Goal: Task Accomplishment & Management: Complete application form

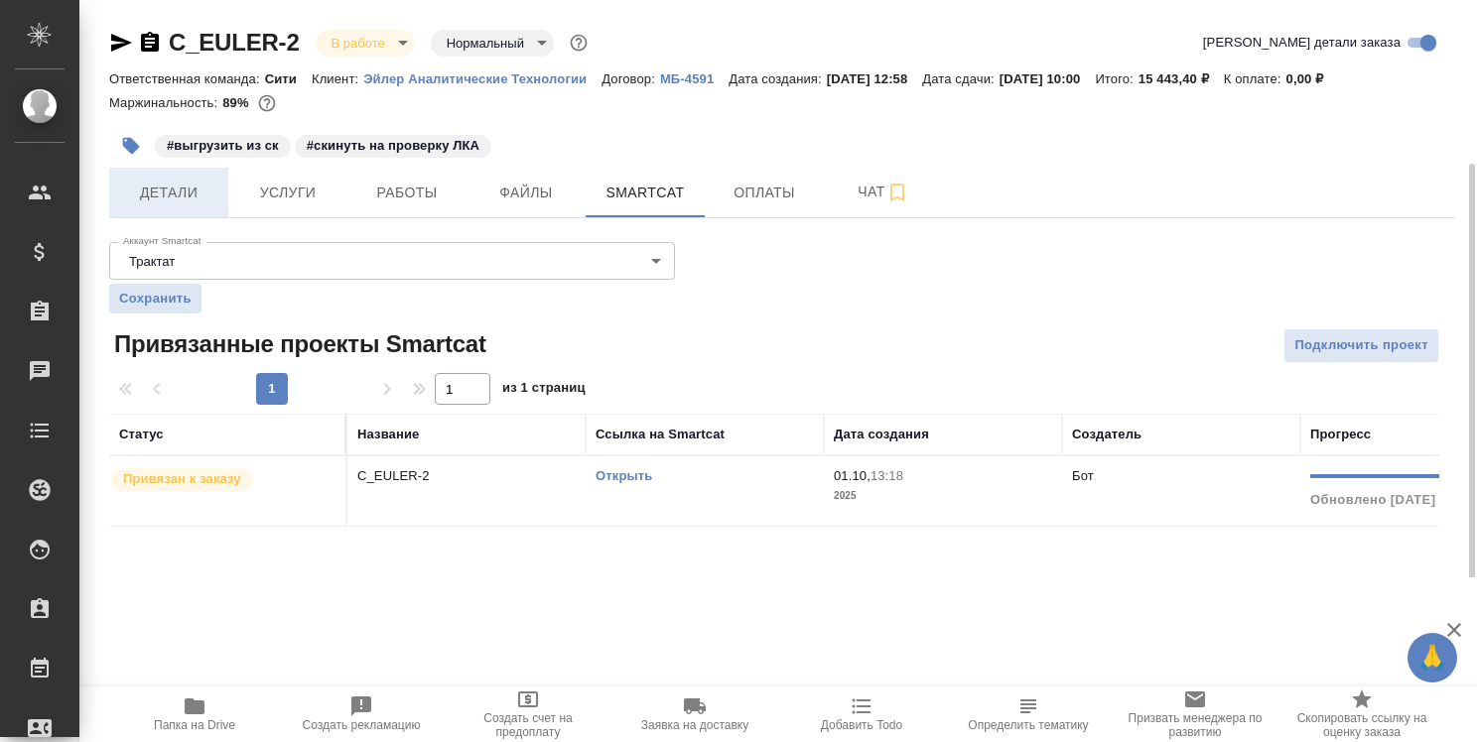
scroll to position [86, 0]
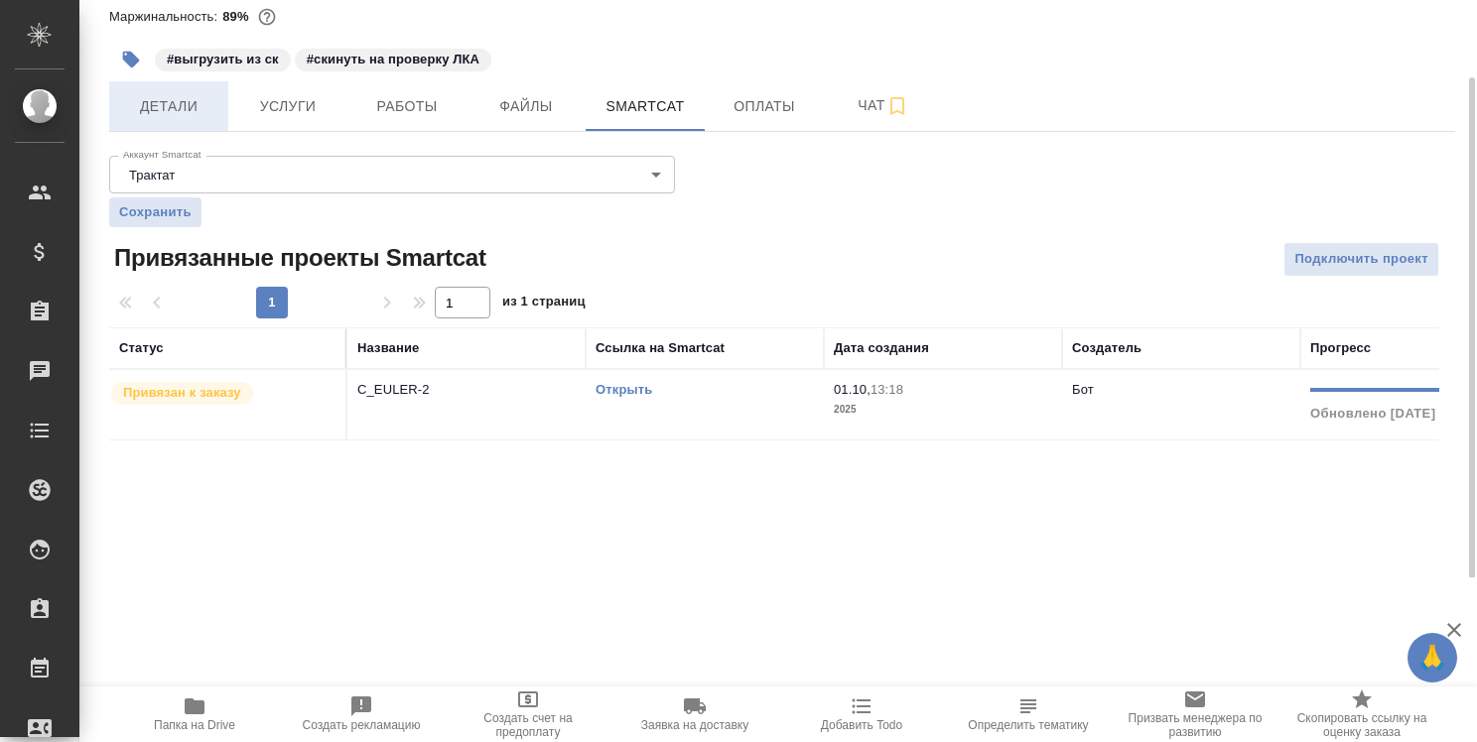
click at [187, 108] on span "Детали" at bounding box center [168, 106] width 95 height 25
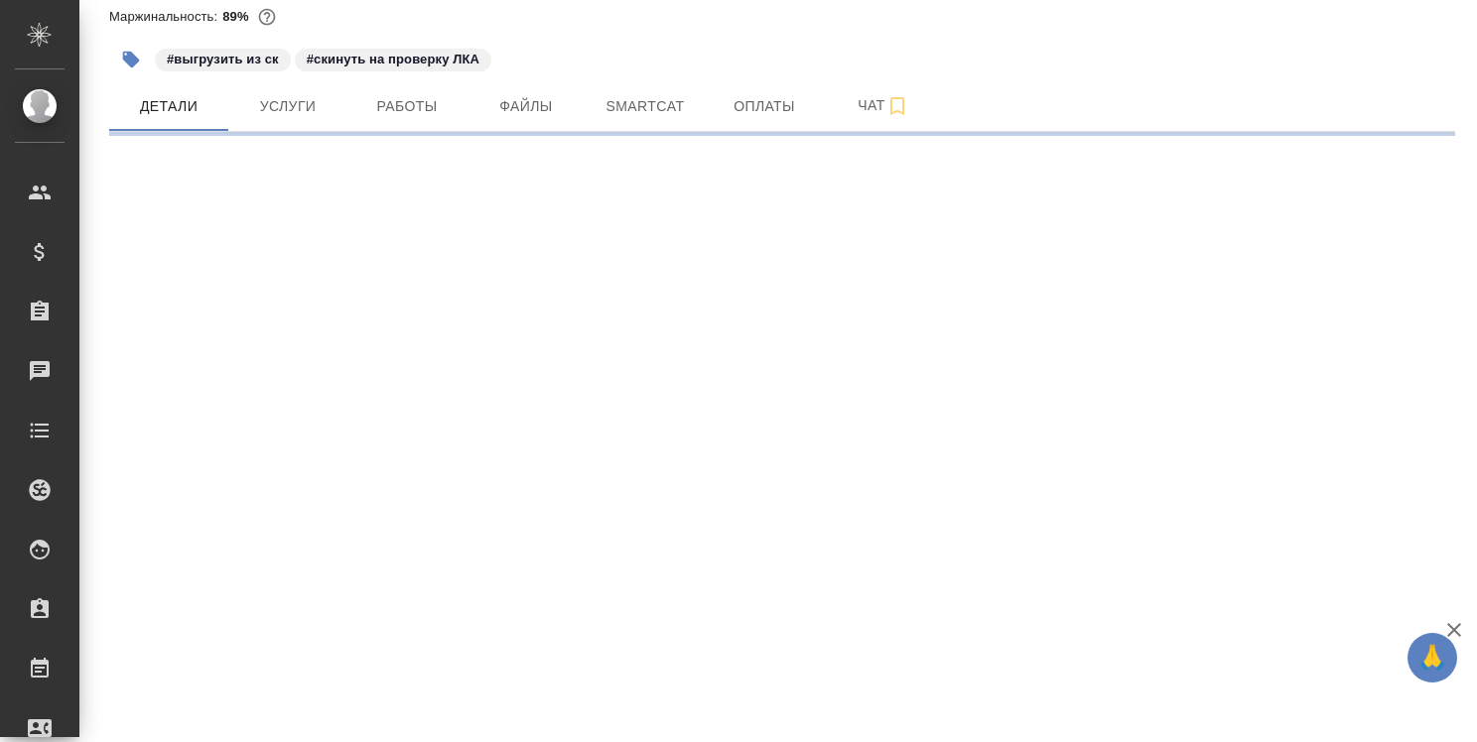
select select "RU"
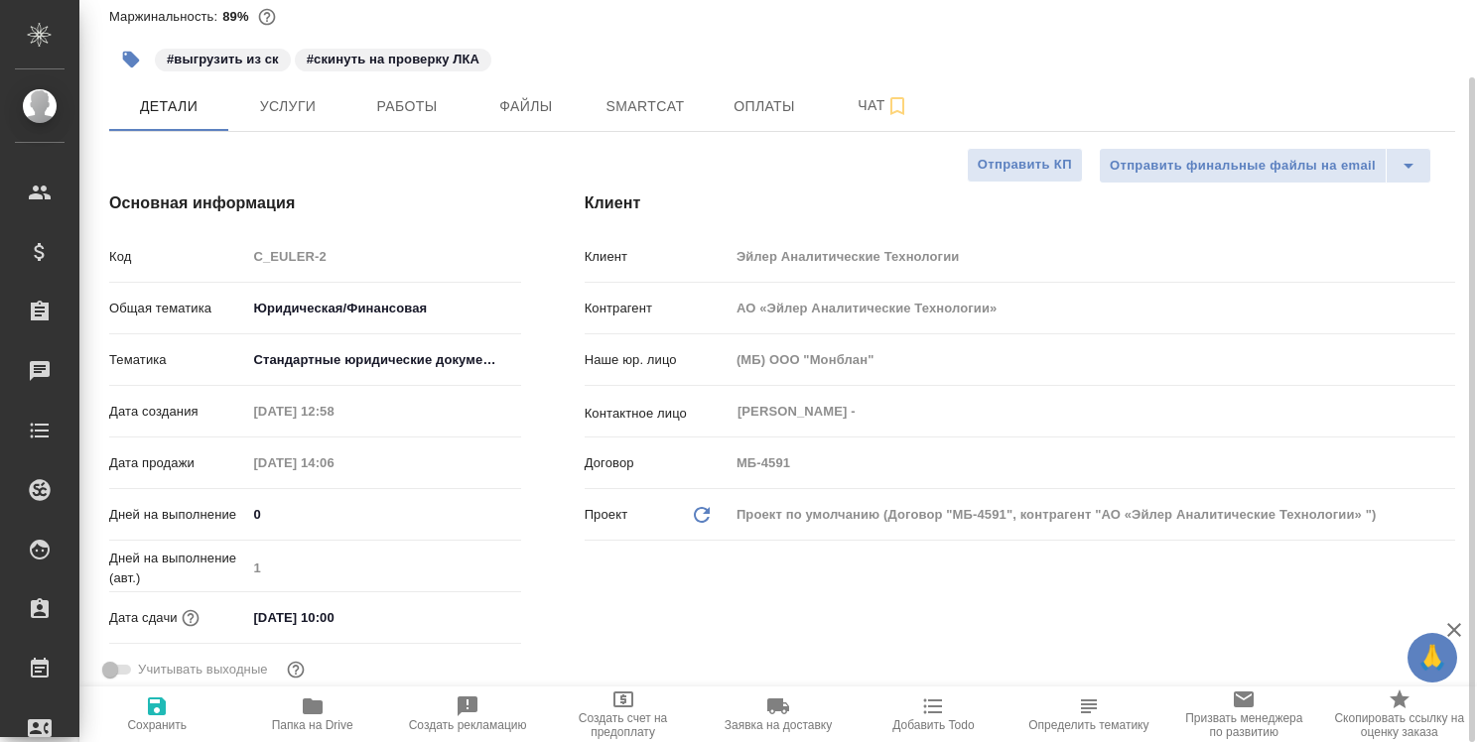
type textarea "x"
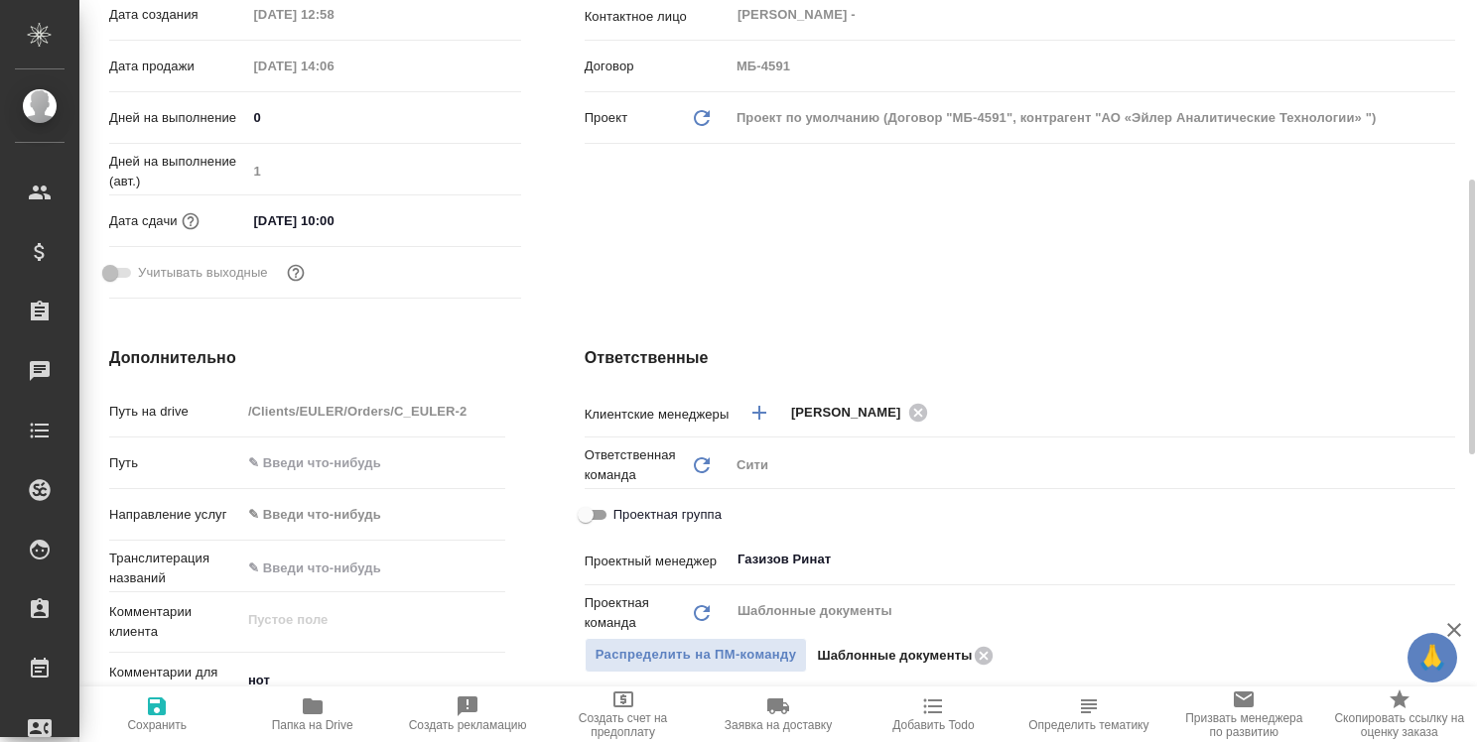
scroll to position [682, 0]
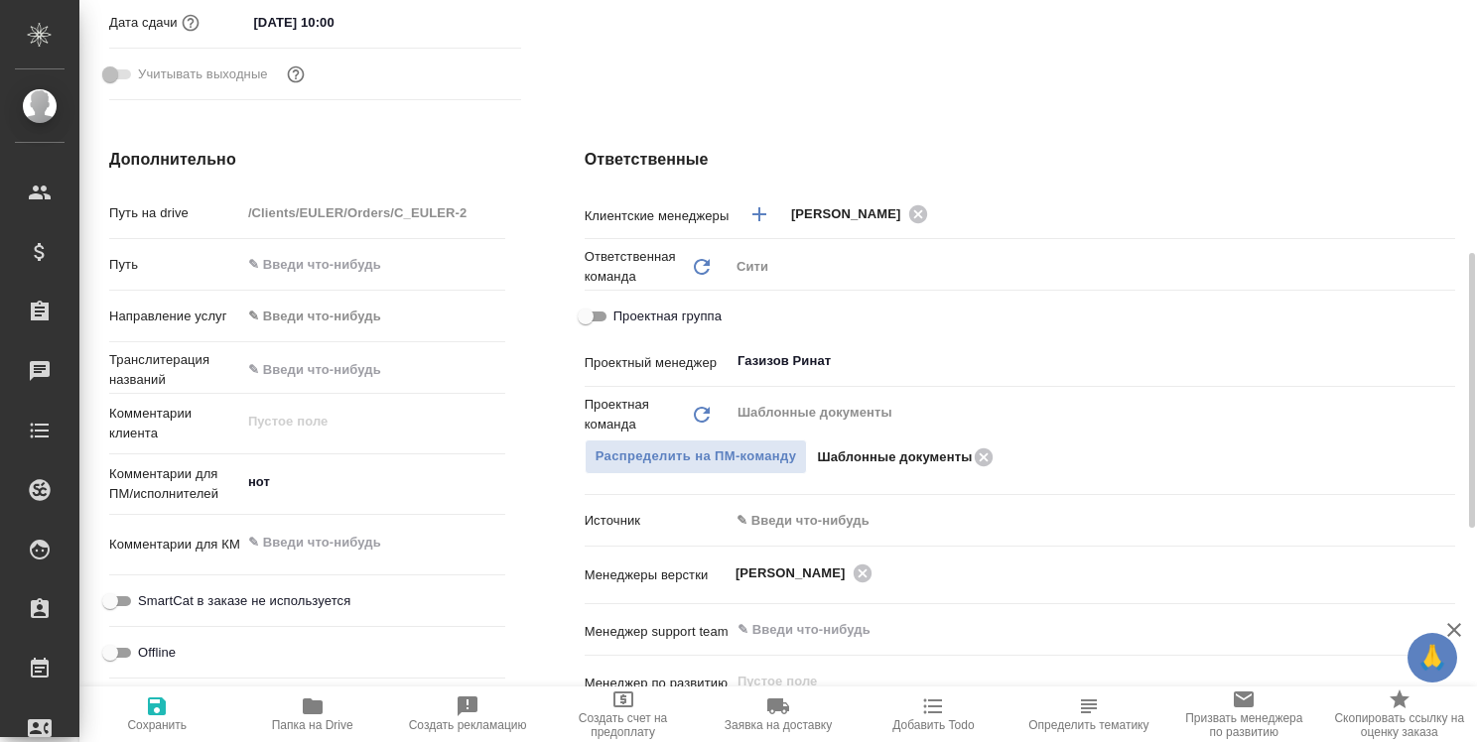
type textarea "x"
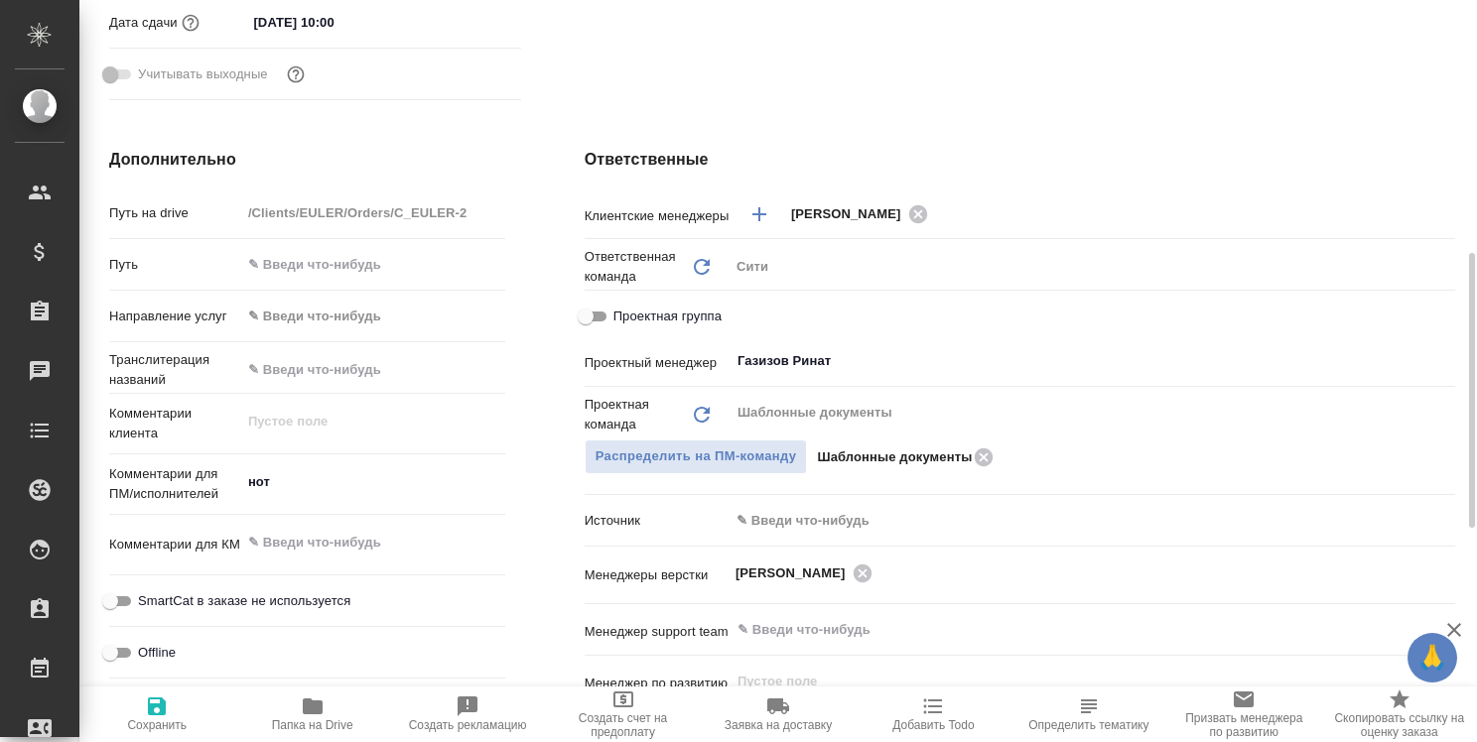
type textarea "x"
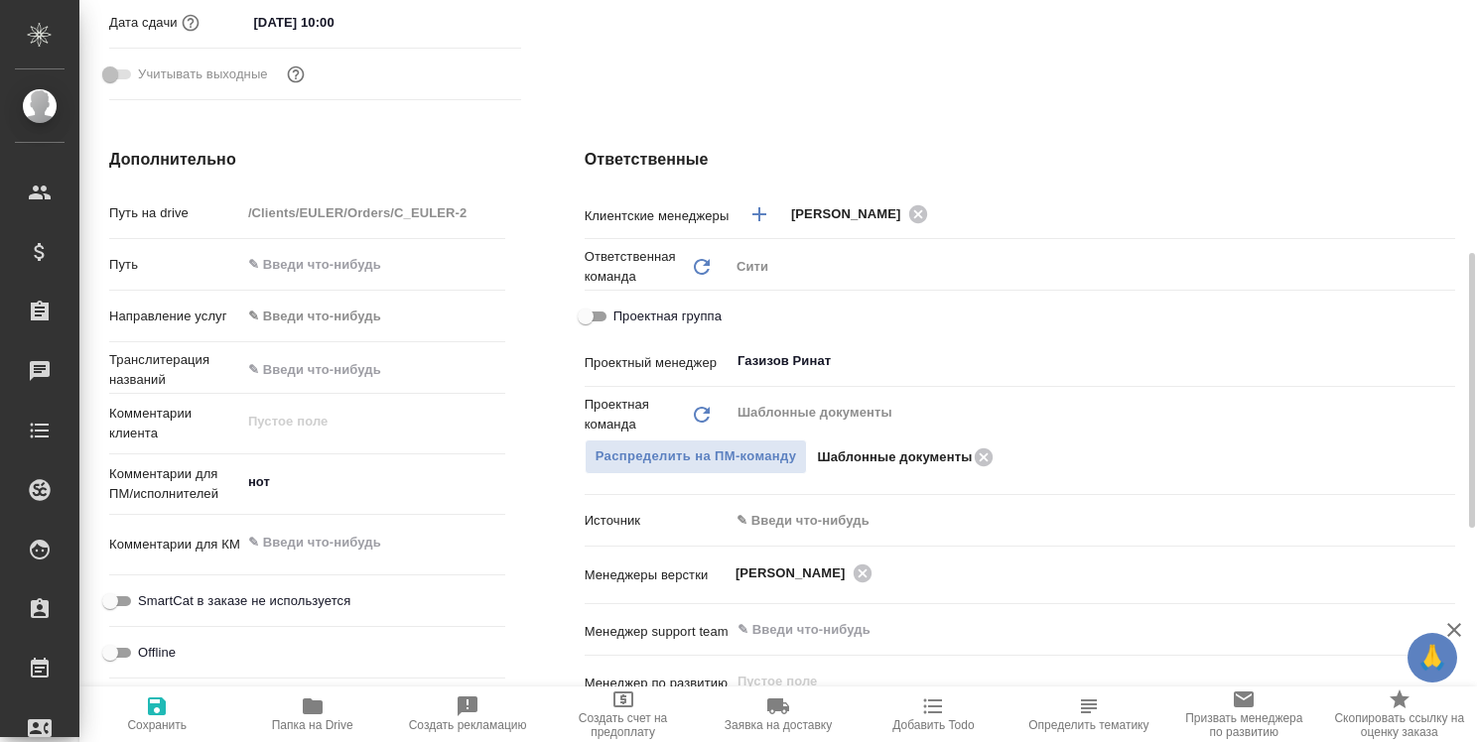
type textarea "x"
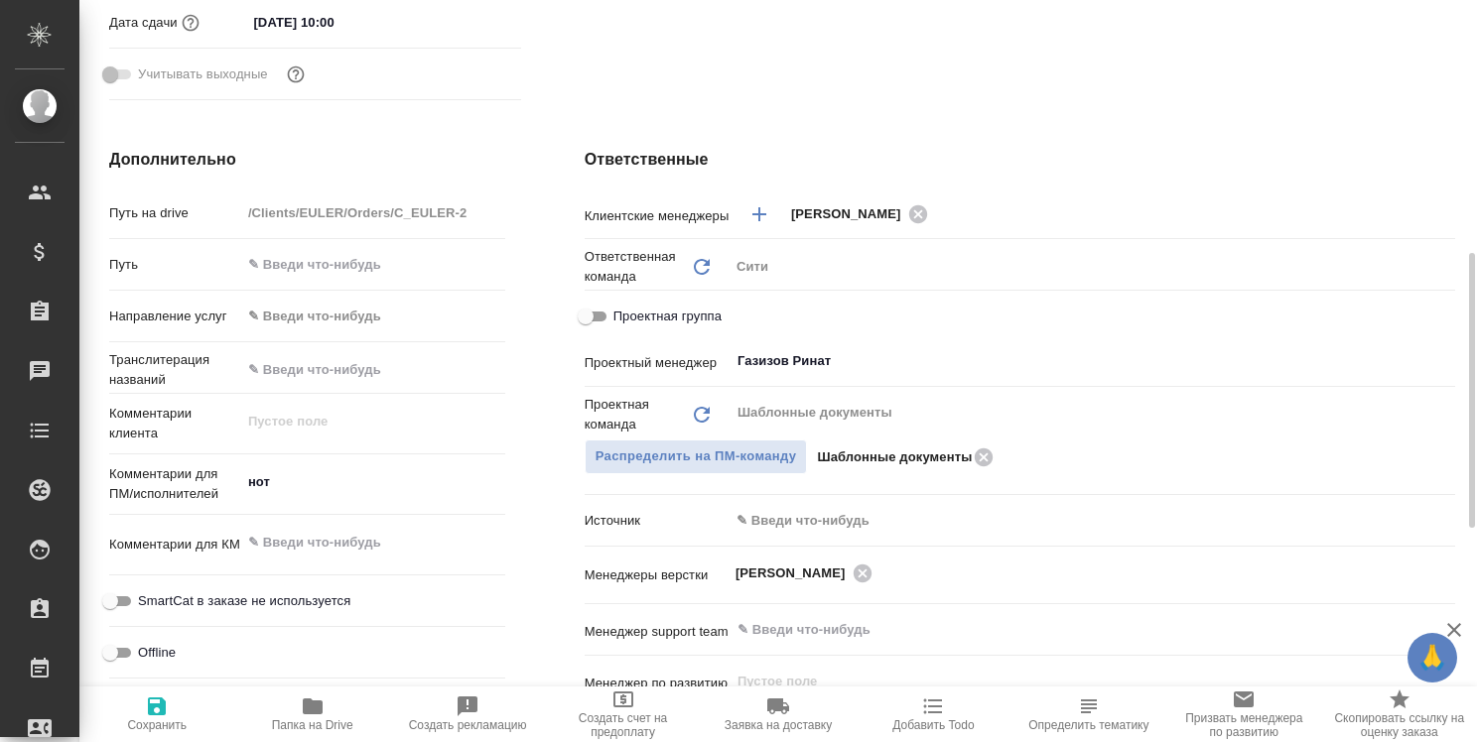
type textarea "x"
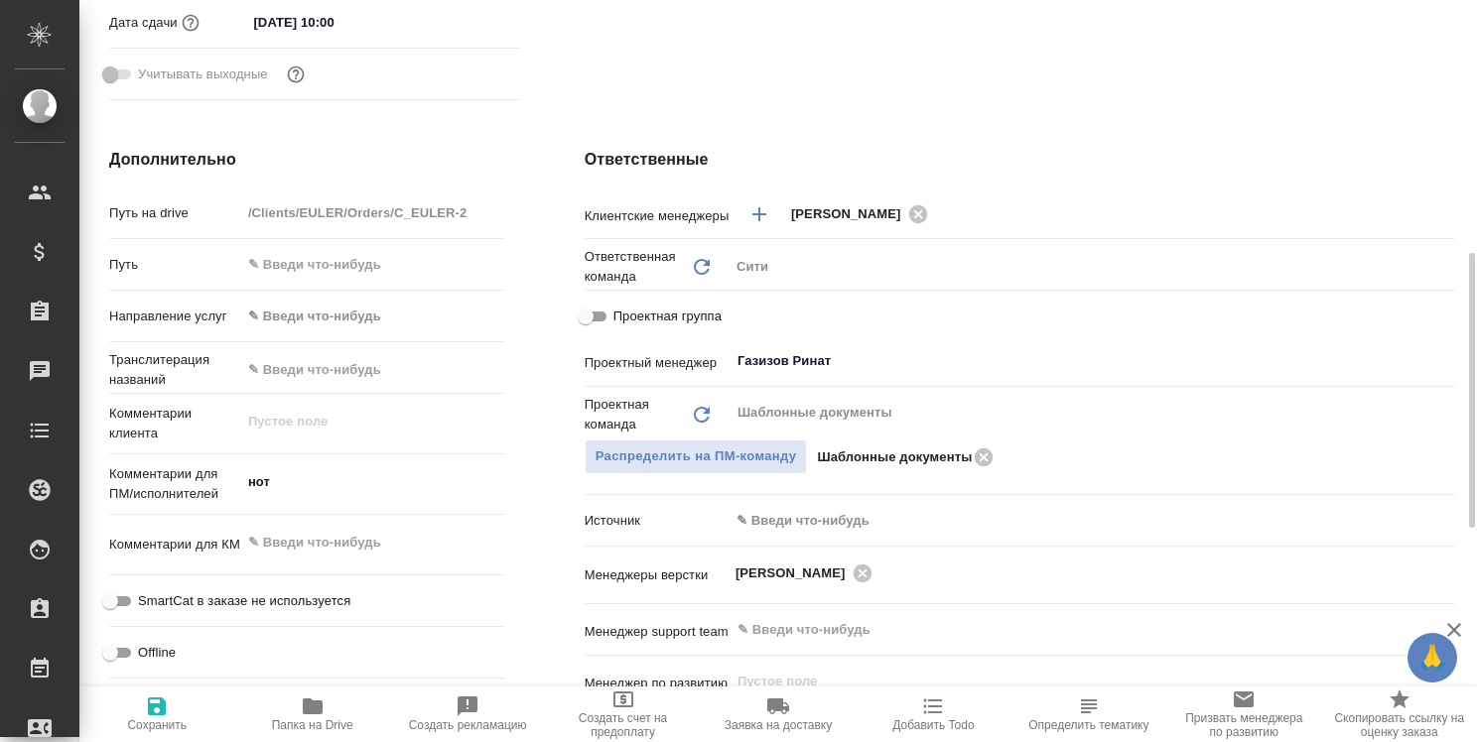
type textarea "x"
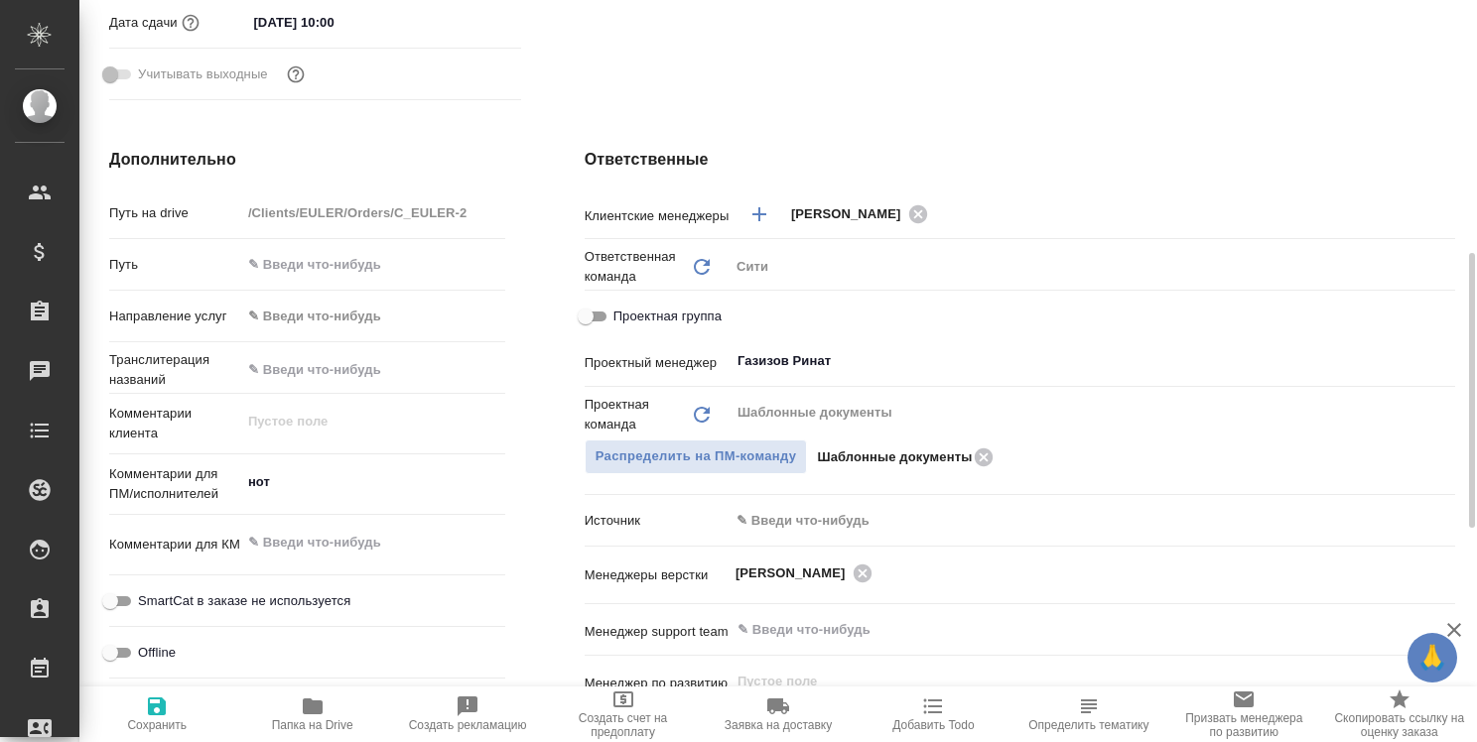
type textarea "x"
